Goal: Transaction & Acquisition: Register for event/course

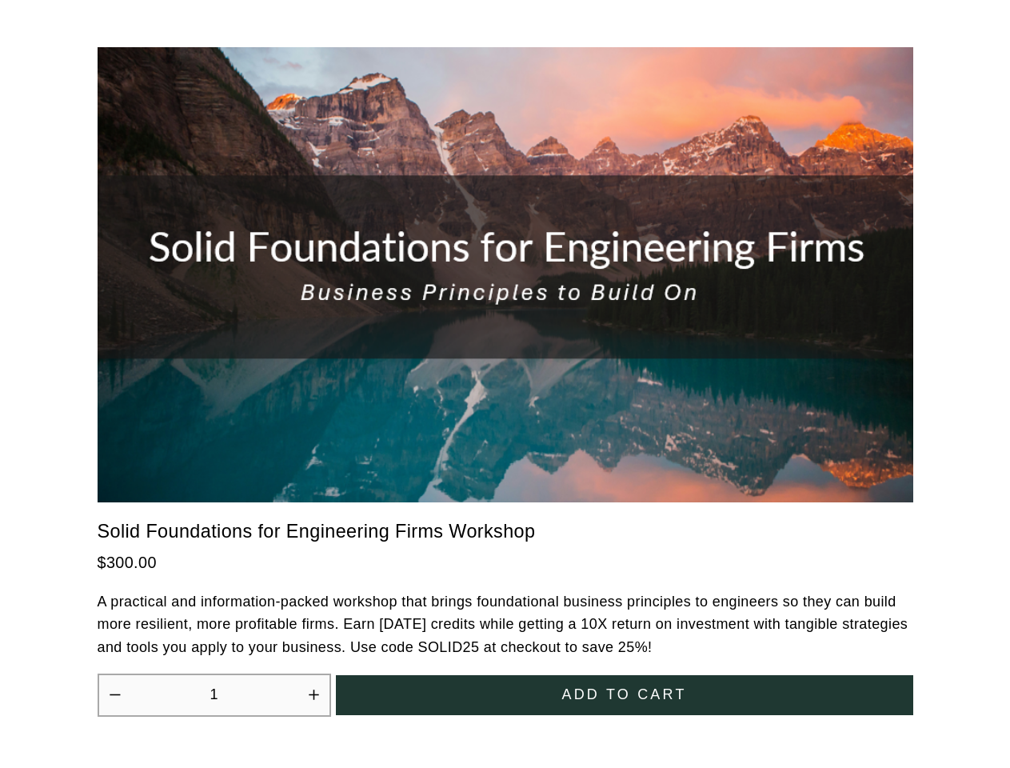
scroll to position [4077, 0]
